Goal: Navigation & Orientation: Find specific page/section

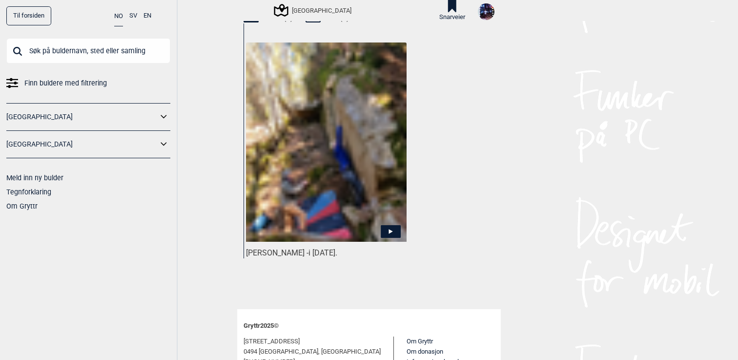
scroll to position [472, 0]
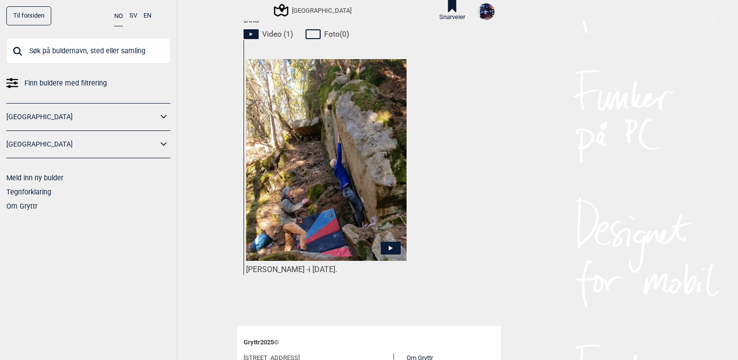
click at [383, 172] on img at bounding box center [326, 160] width 161 height 202
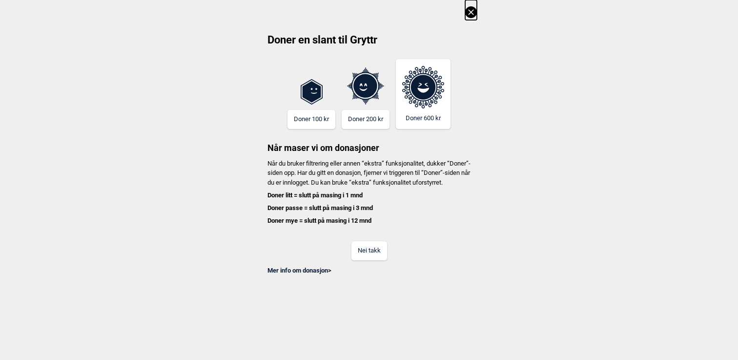
click at [371, 260] on button "Nei takk" at bounding box center [370, 250] width 36 height 19
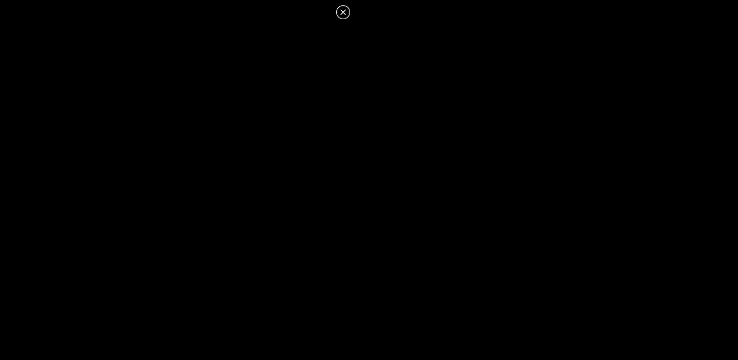
click at [344, 8] on icon at bounding box center [343, 12] width 12 height 12
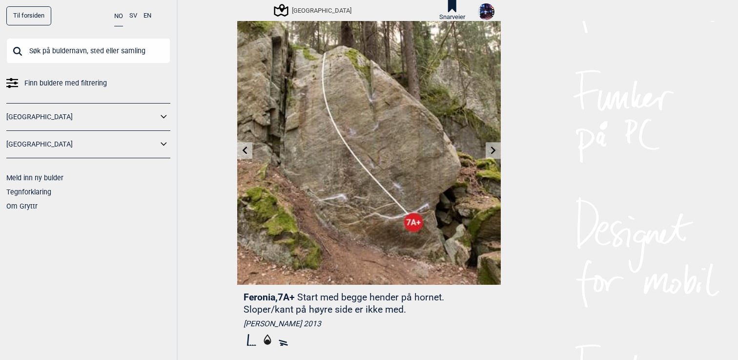
scroll to position [0, 0]
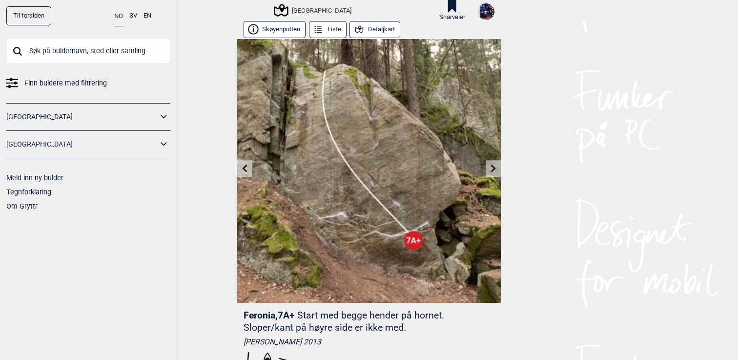
click at [394, 27] on button "Detaljkart" at bounding box center [375, 29] width 51 height 17
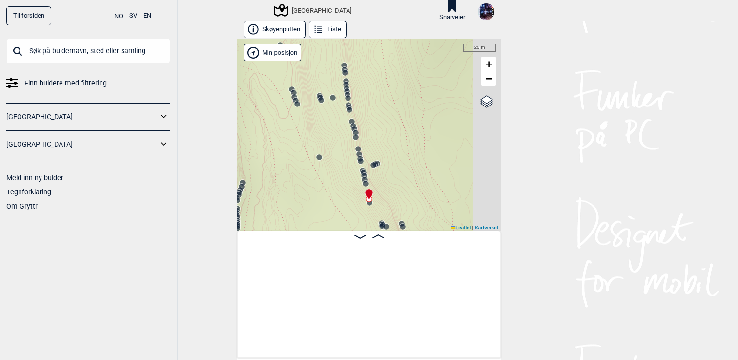
scroll to position [0, 12204]
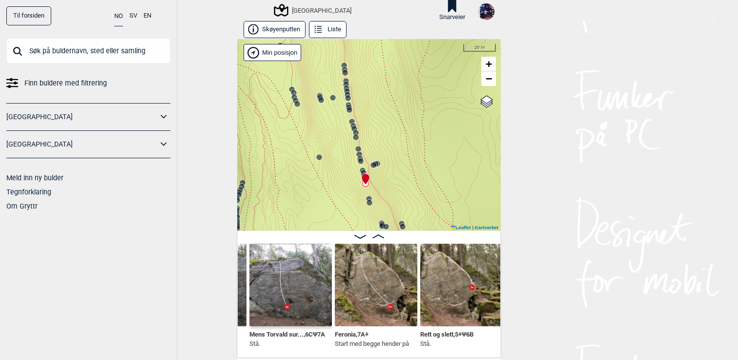
click at [295, 97] on icon at bounding box center [296, 101] width 8 height 8
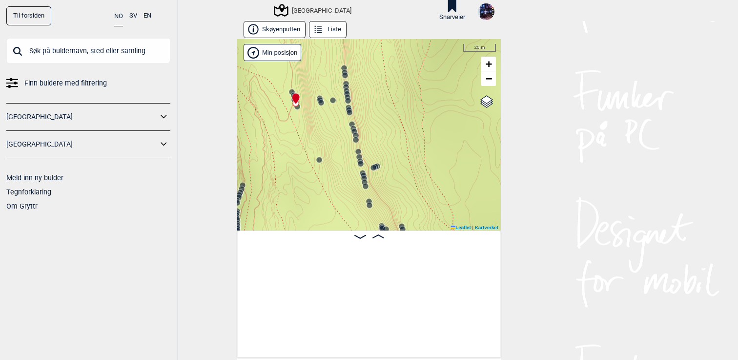
scroll to position [0, 8664]
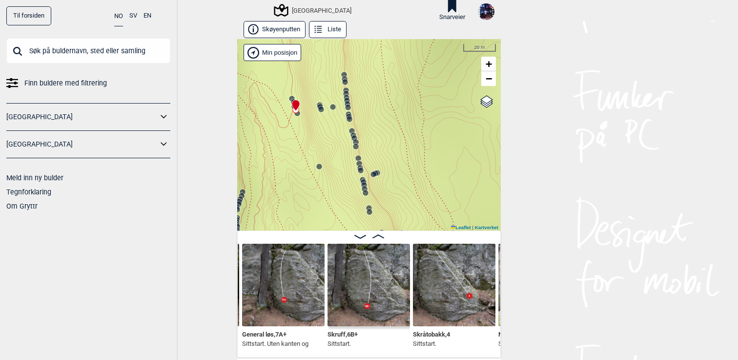
click at [360, 162] on circle at bounding box center [359, 164] width 6 height 6
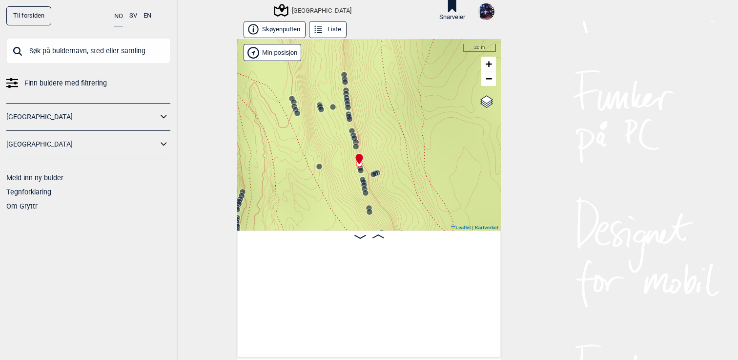
scroll to position [0, 11319]
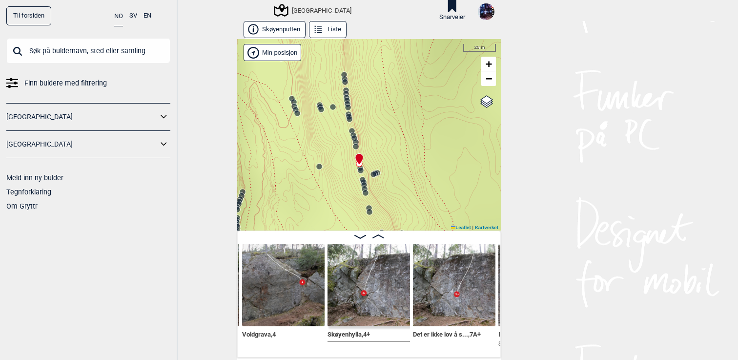
click at [364, 187] on circle at bounding box center [365, 189] width 6 height 6
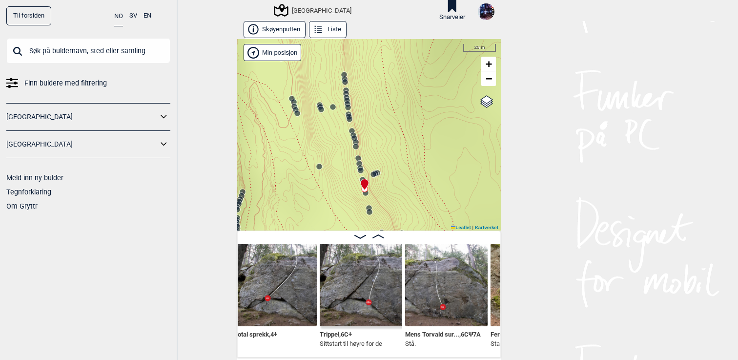
scroll to position [0, 12089]
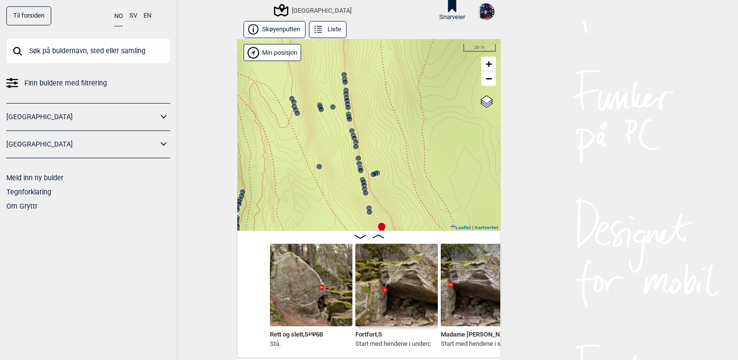
scroll to position [0, 12471]
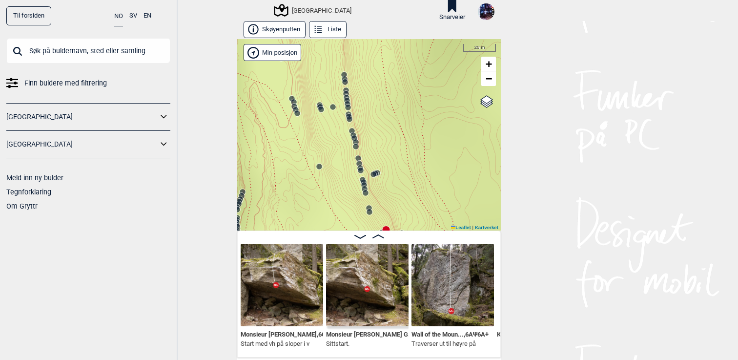
scroll to position [0, 12682]
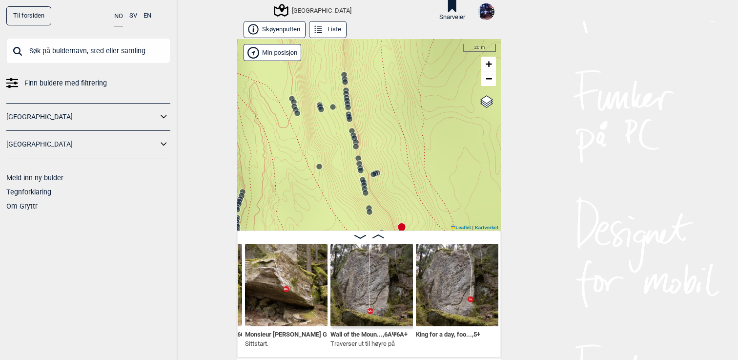
scroll to position [0, 12773]
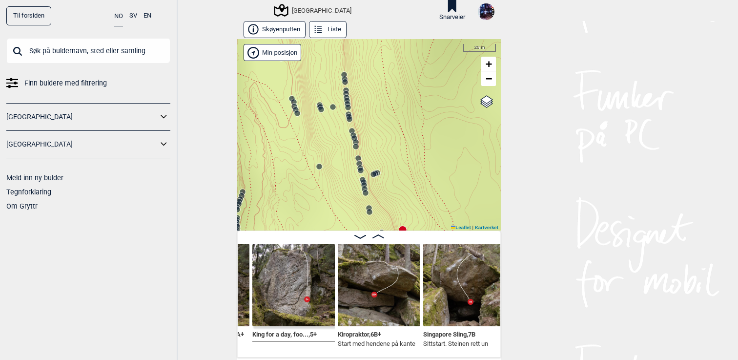
scroll to position [0, 12924]
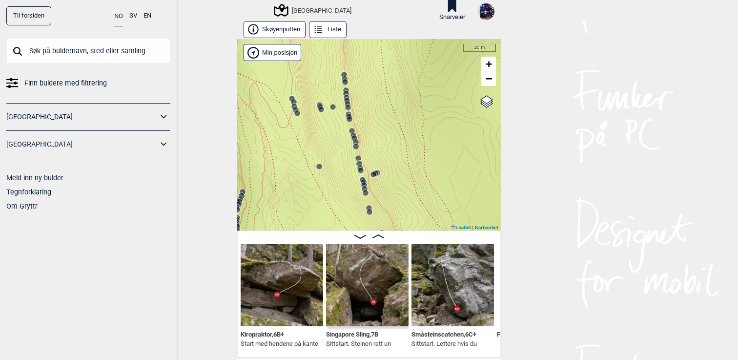
scroll to position [0, 13022]
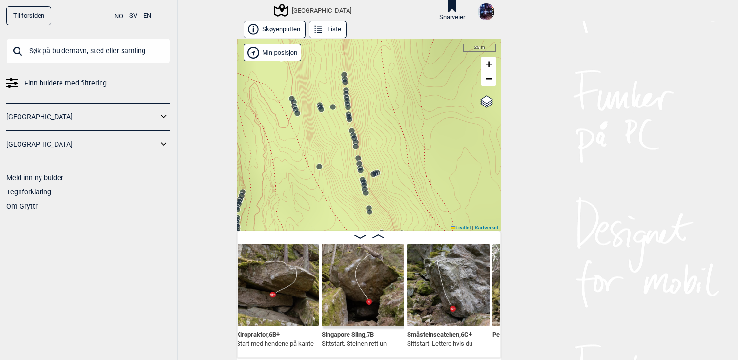
click at [362, 297] on img at bounding box center [363, 285] width 83 height 83
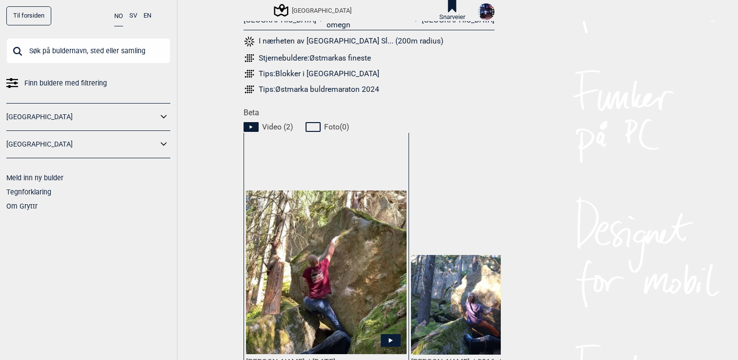
scroll to position [471, 0]
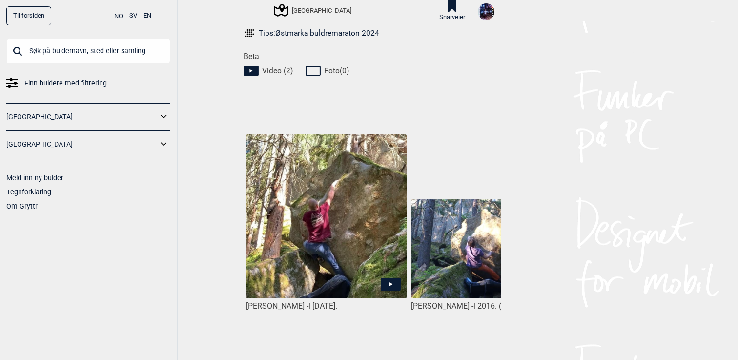
click at [338, 248] on img at bounding box center [326, 216] width 161 height 164
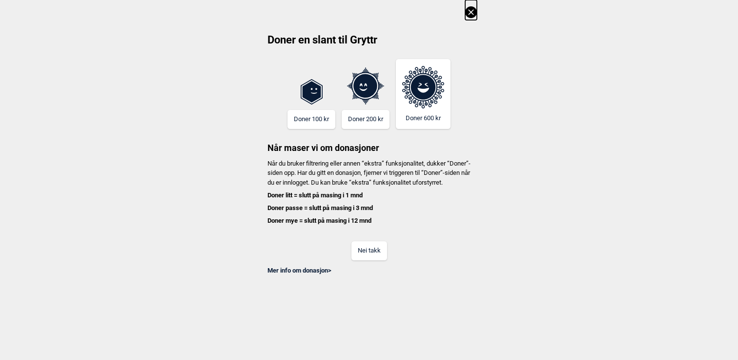
click at [364, 260] on button "Nei takk" at bounding box center [370, 250] width 36 height 19
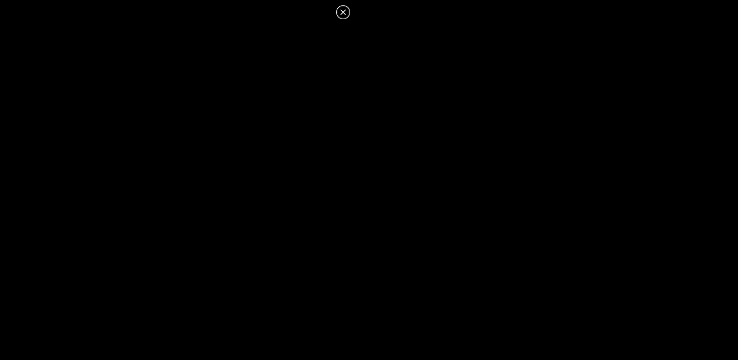
click at [341, 12] on icon at bounding box center [343, 12] width 12 height 12
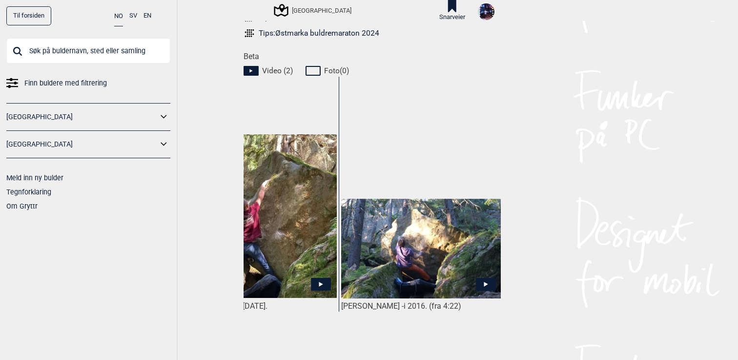
scroll to position [0, 73]
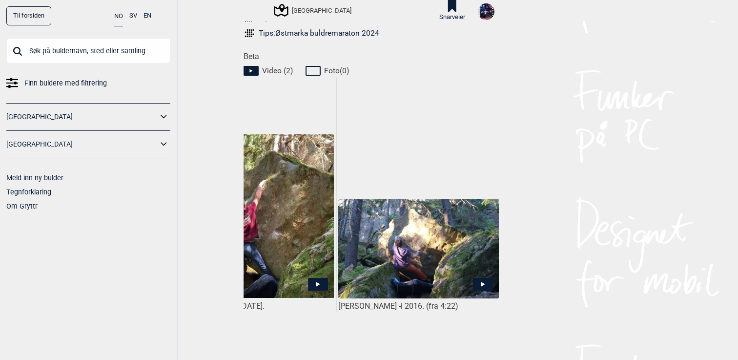
click at [402, 230] on img at bounding box center [418, 249] width 161 height 100
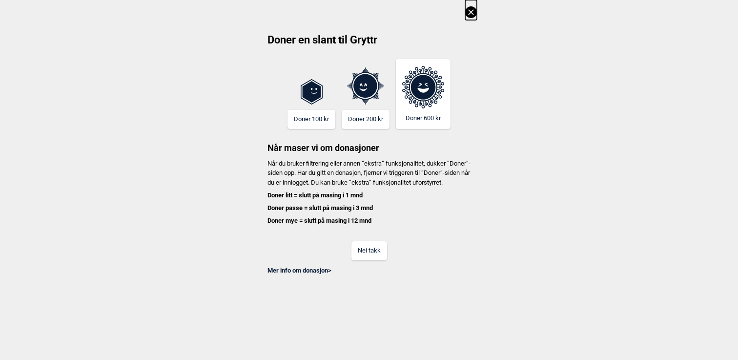
click at [363, 260] on button "Nei takk" at bounding box center [370, 250] width 36 height 19
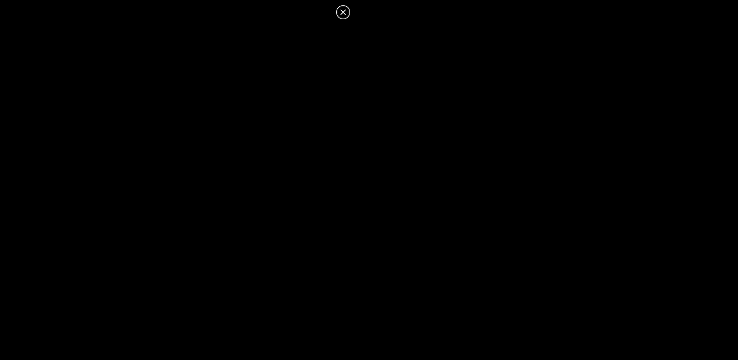
click at [344, 10] on icon at bounding box center [342, 11] width 5 height 5
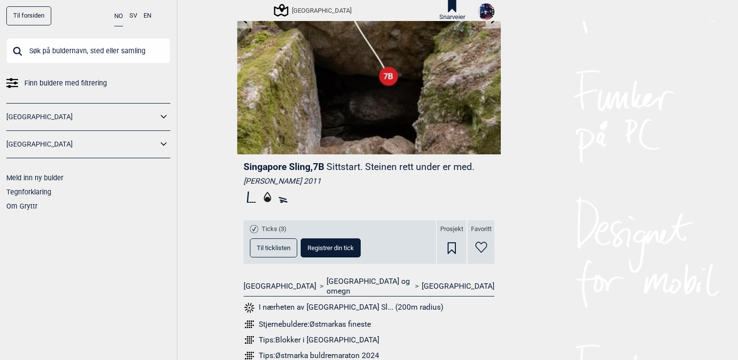
scroll to position [145, 0]
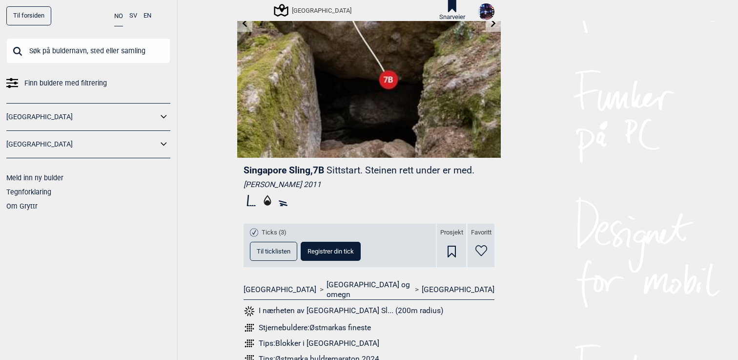
click at [482, 247] on icon at bounding box center [482, 250] width 12 height 11
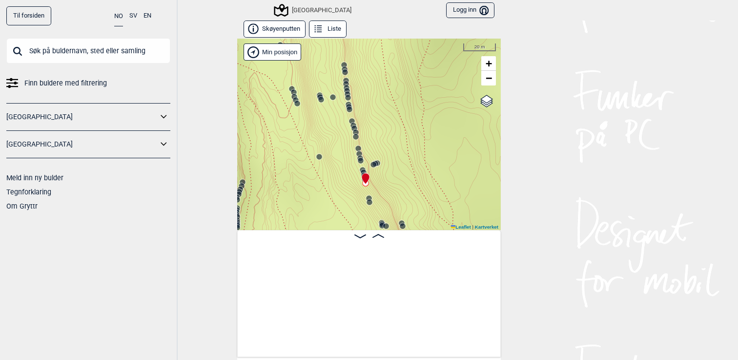
scroll to position [0, 12204]
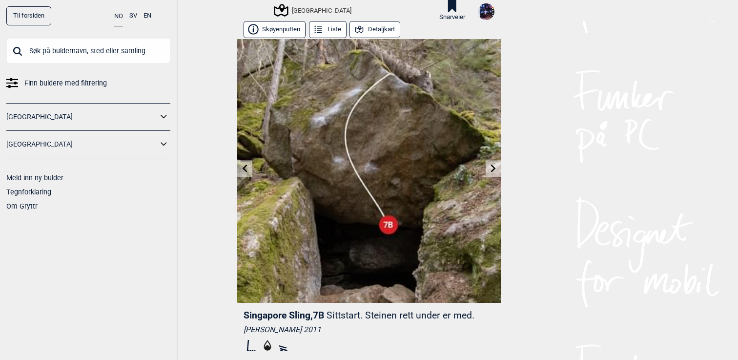
click at [497, 171] on icon at bounding box center [494, 169] width 8 height 8
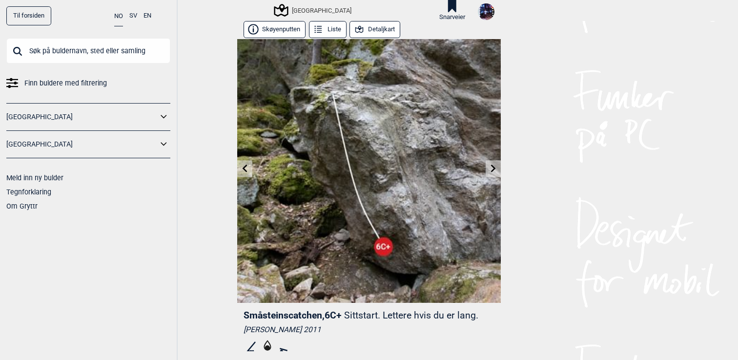
click at [494, 171] on icon at bounding box center [494, 169] width 8 height 8
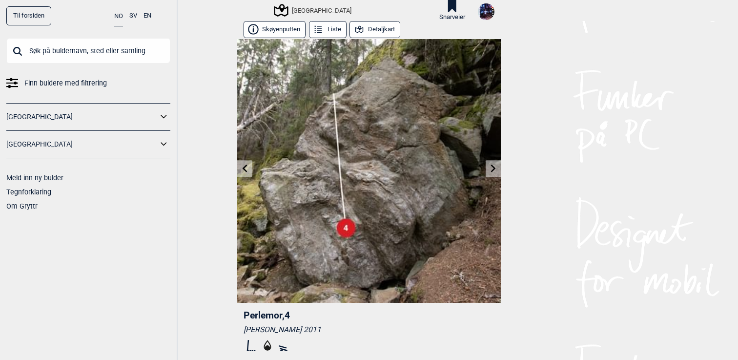
click at [494, 171] on icon at bounding box center [494, 169] width 8 height 8
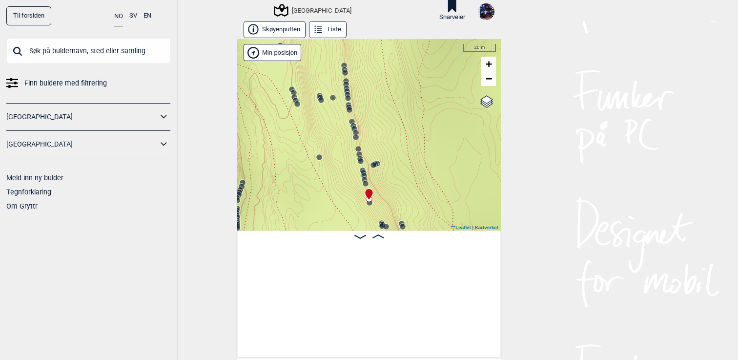
scroll to position [0, 12204]
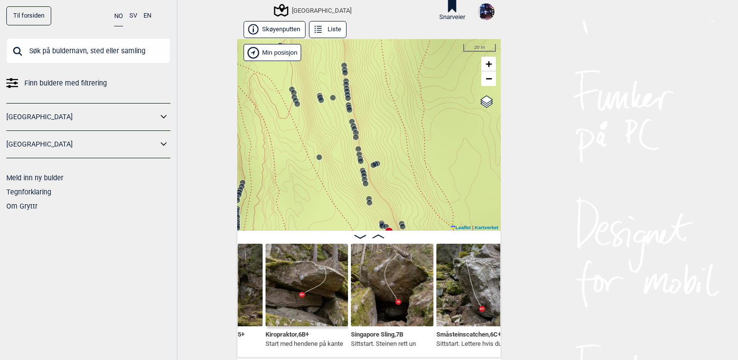
scroll to position [0, 12958]
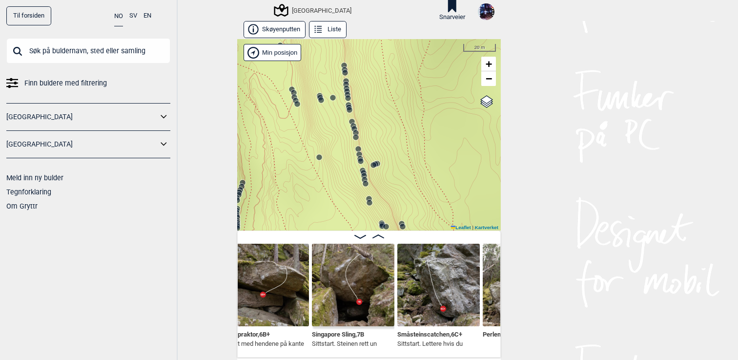
scroll to position [0, 12995]
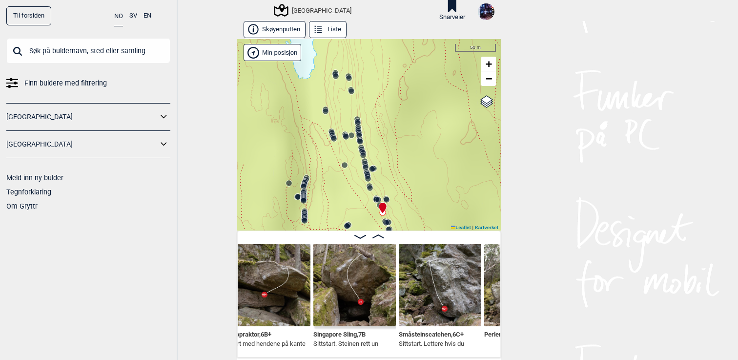
click at [371, 289] on img at bounding box center [354, 285] width 83 height 83
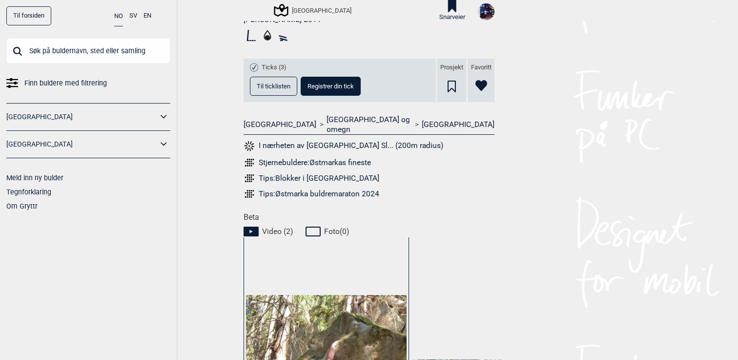
scroll to position [419, 0]
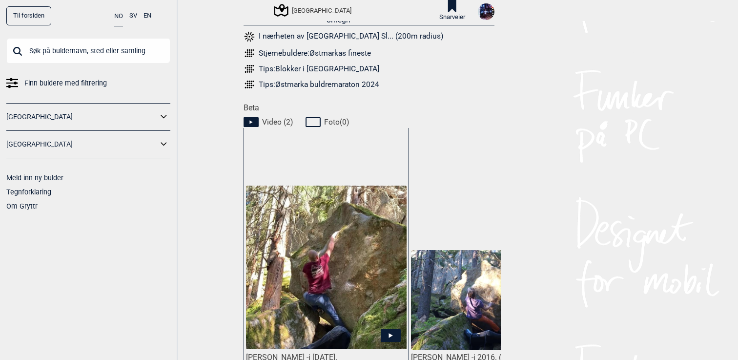
click at [351, 272] on img at bounding box center [326, 268] width 161 height 164
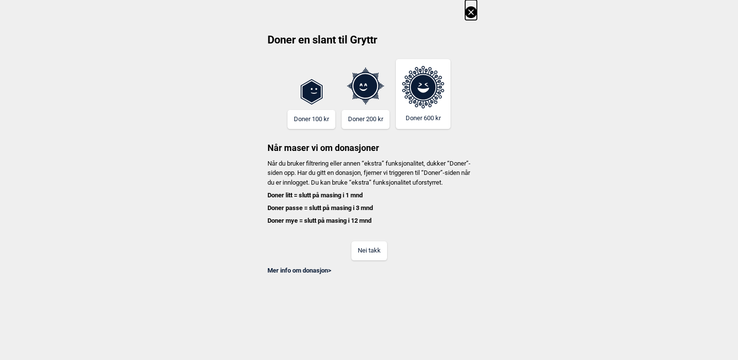
click at [357, 252] on button "Nei takk" at bounding box center [370, 250] width 36 height 19
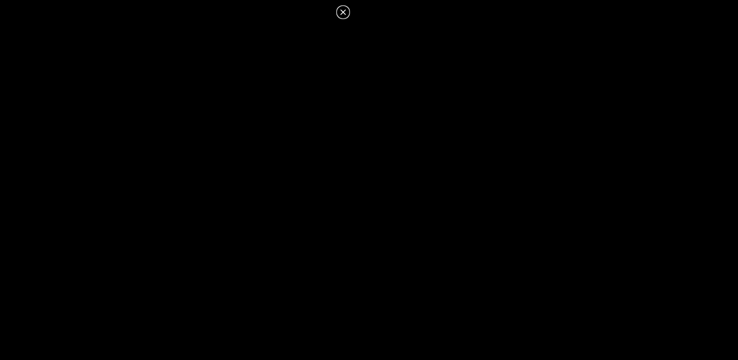
click at [343, 14] on icon at bounding box center [343, 12] width 12 height 12
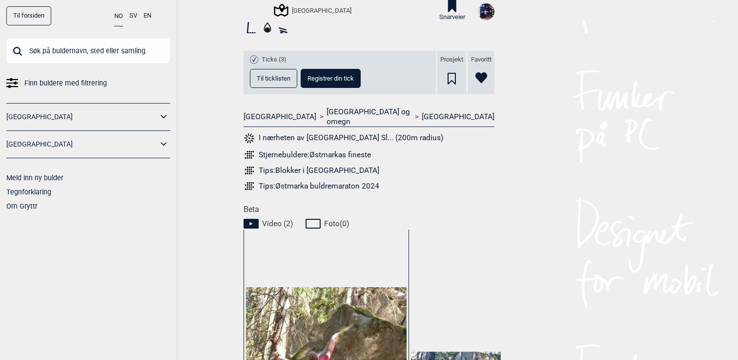
scroll to position [285, 0]
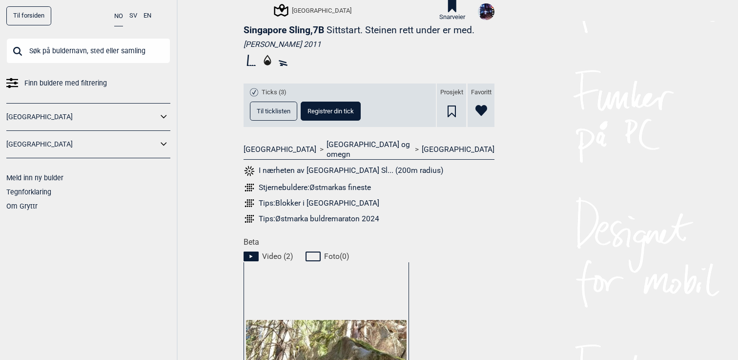
click at [289, 111] on span "Til ticklisten" at bounding box center [274, 111] width 34 height 6
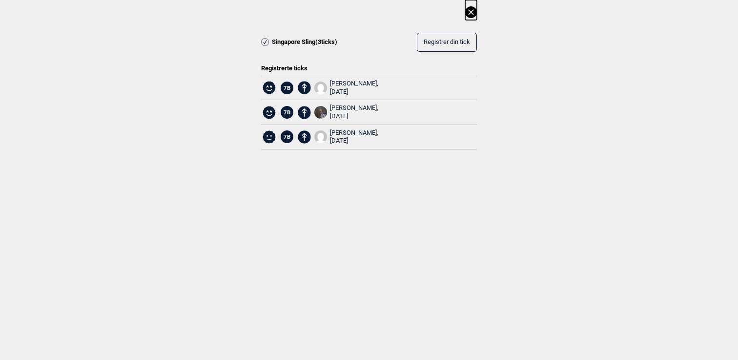
click at [470, 10] on icon at bounding box center [471, 12] width 12 height 12
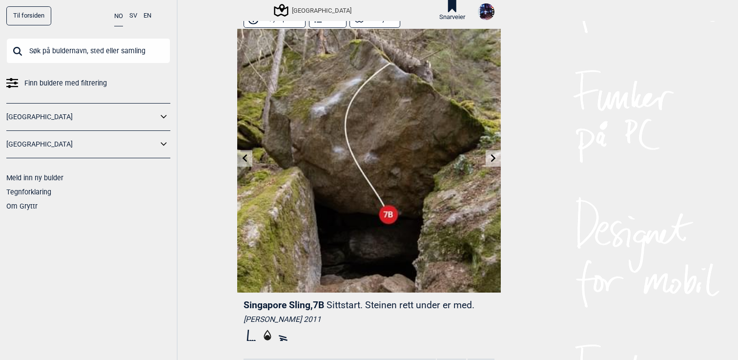
scroll to position [0, 0]
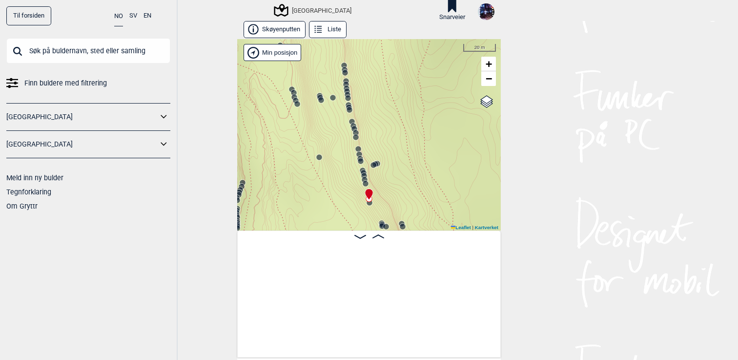
scroll to position [0, 12204]
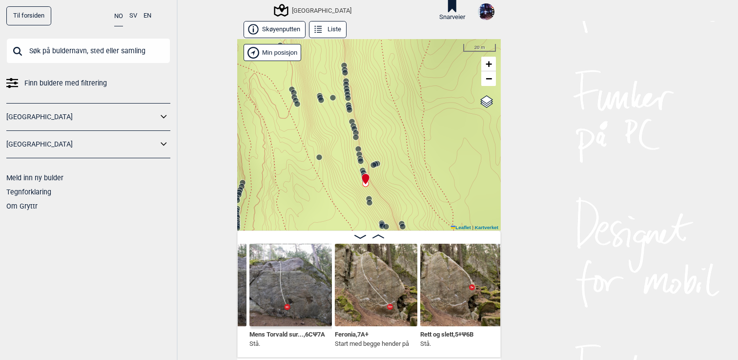
click at [360, 152] on circle at bounding box center [359, 154] width 6 height 6
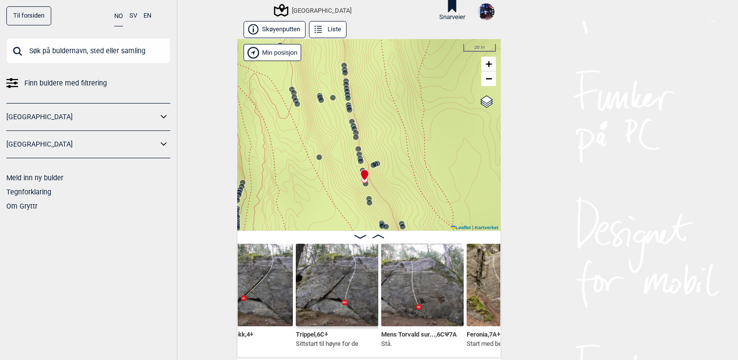
scroll to position [0, 12104]
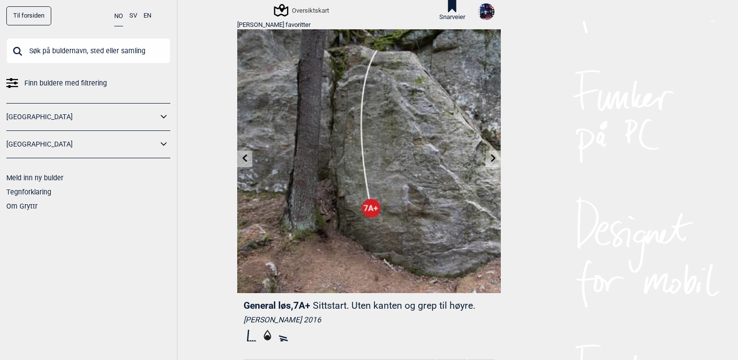
click at [533, 79] on div "Til forsiden NO SV EN Finn buldere med filtrering Norge Sverige Meld inn ny bul…" at bounding box center [369, 180] width 738 height 360
